Goal: Unclear

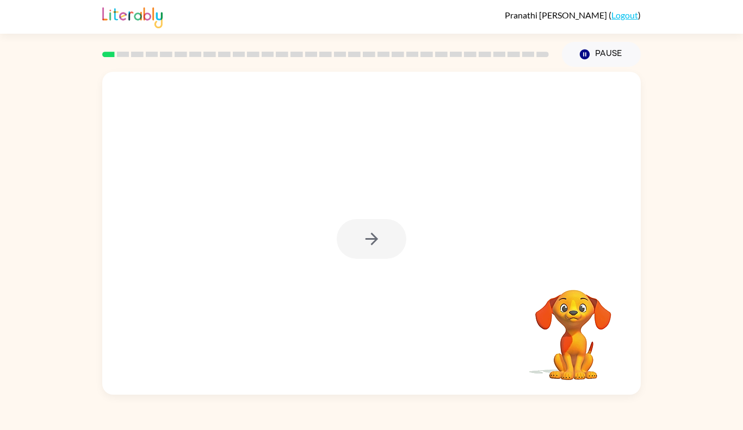
click at [373, 241] on div at bounding box center [372, 239] width 70 height 40
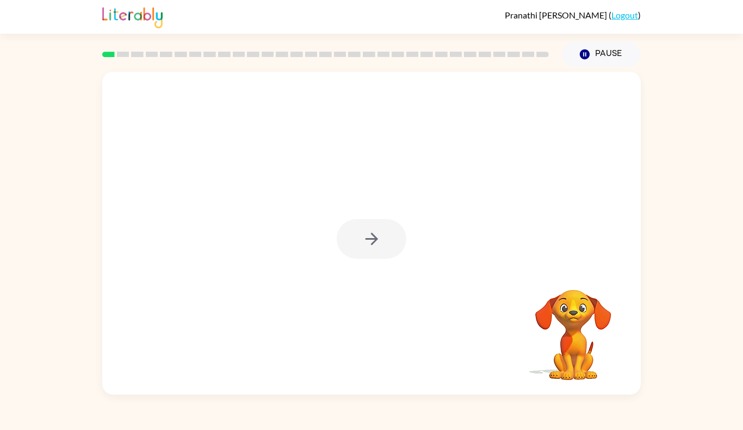
click at [373, 241] on div at bounding box center [372, 239] width 70 height 40
click at [373, 241] on icon "button" at bounding box center [371, 239] width 13 height 13
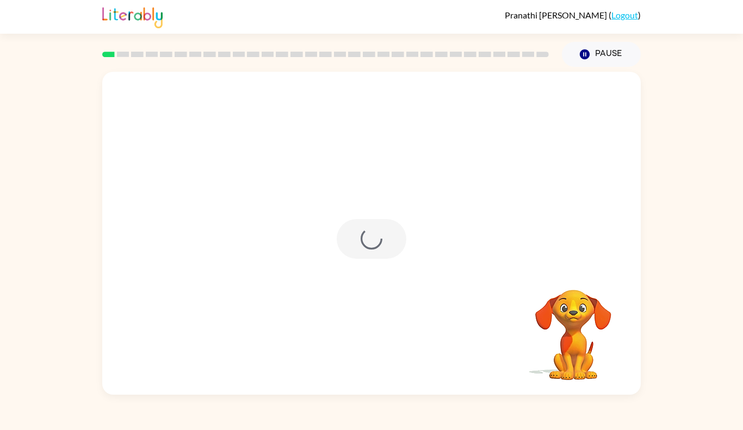
click at [373, 241] on div at bounding box center [372, 239] width 70 height 40
